Goal: Task Accomplishment & Management: Manage account settings

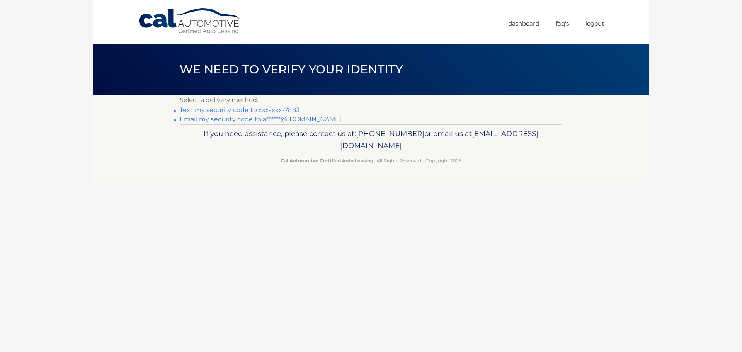
click at [287, 109] on link "Text my security code to xxx-xxx-7883" at bounding box center [240, 109] width 120 height 7
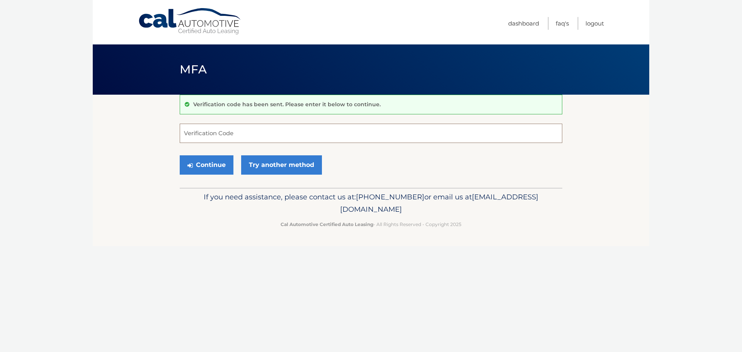
click at [220, 135] on input "Verification Code" at bounding box center [371, 133] width 382 height 19
type input "727606"
click at [180, 155] on button "Continue" at bounding box center [207, 164] width 54 height 19
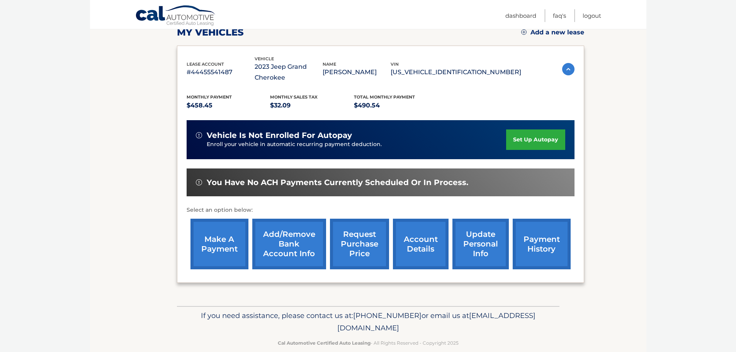
scroll to position [116, 0]
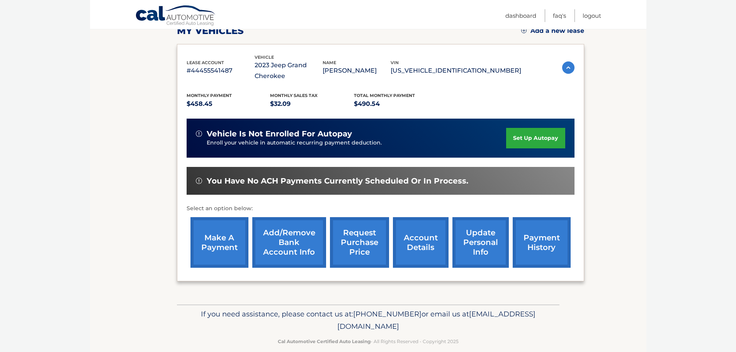
click at [212, 236] on link "make a payment" at bounding box center [219, 242] width 58 height 51
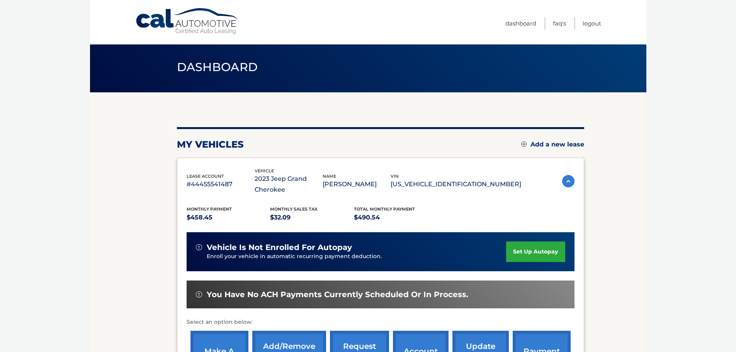
scroll to position [0, 0]
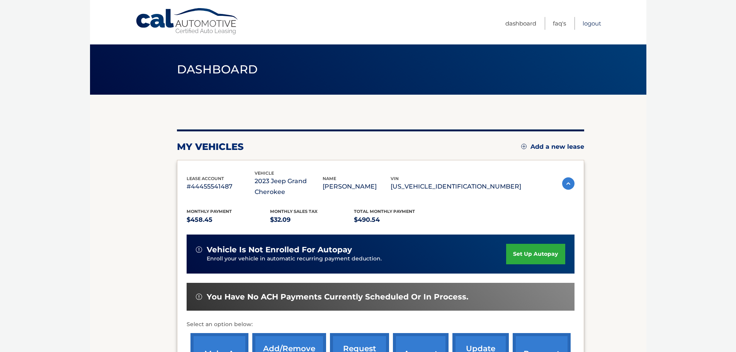
click at [589, 22] on link "Logout" at bounding box center [591, 23] width 19 height 13
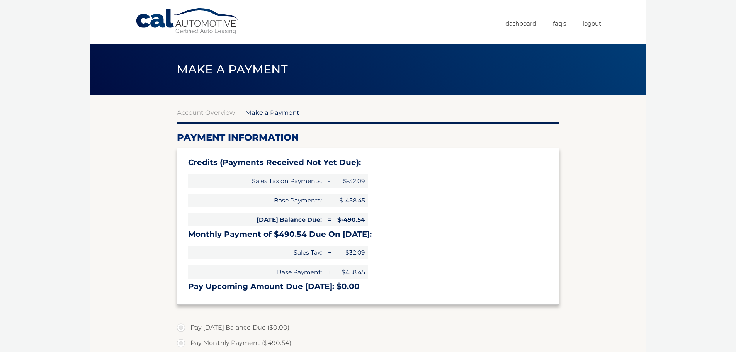
select select "NWUyMzY4YWItMDA0MC00M2M0LTljZWUtZTA0ZmUxNjMxZGJi"
